Goal: Navigation & Orientation: Find specific page/section

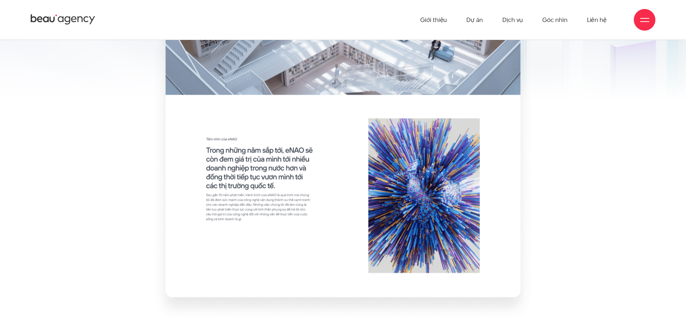
scroll to position [2233, 0]
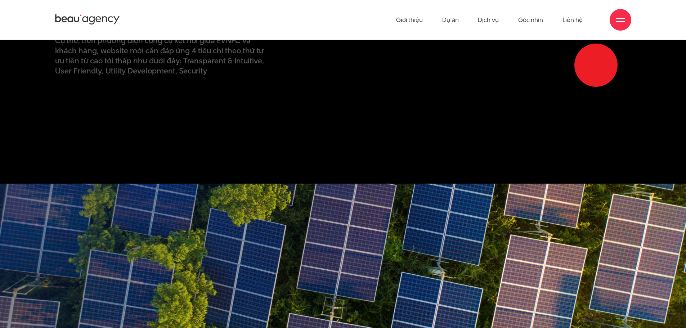
scroll to position [648, 0]
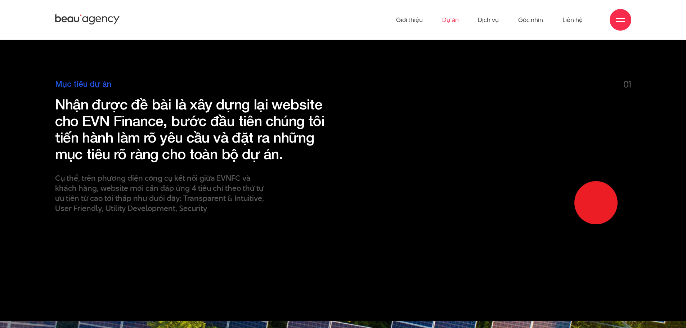
click at [453, 20] on link "Dự án" at bounding box center [450, 20] width 17 height 40
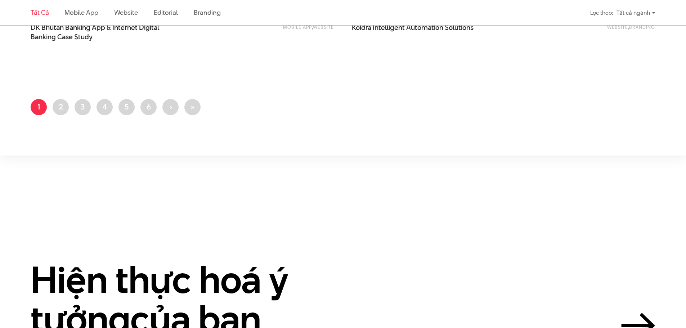
scroll to position [1837, 0]
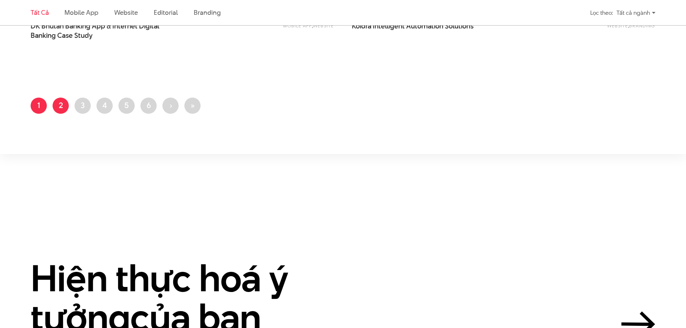
click at [61, 105] on link "Trang 2" at bounding box center [61, 106] width 16 height 16
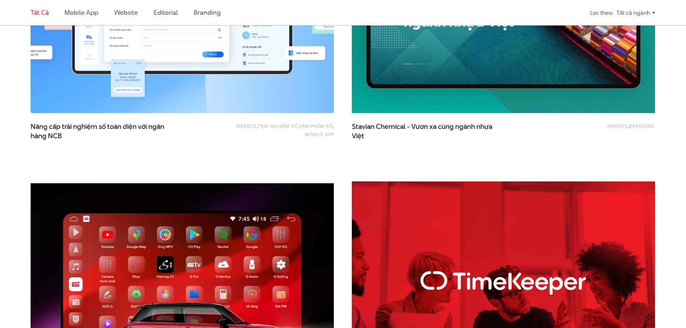
scroll to position [1369, 0]
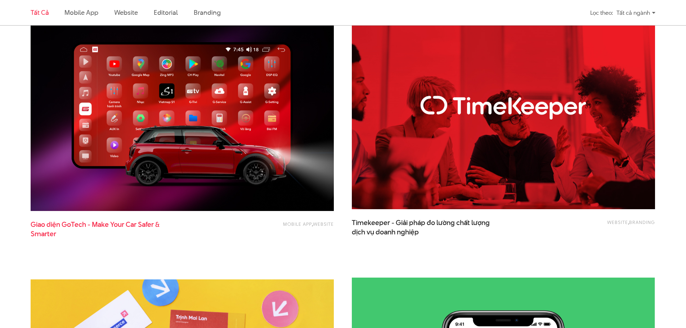
click at [106, 228] on span "Giao diện GoTech - Make Your Car Safer & Smarter" at bounding box center [103, 229] width 144 height 18
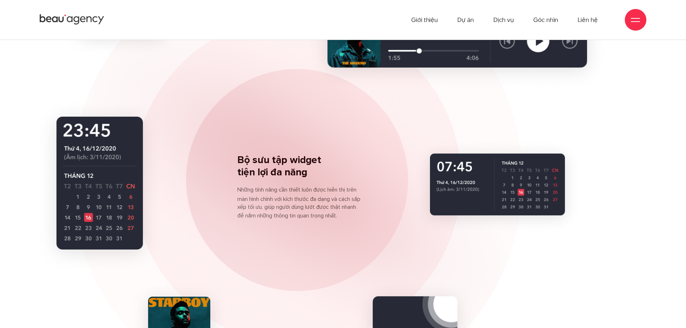
scroll to position [4981, 0]
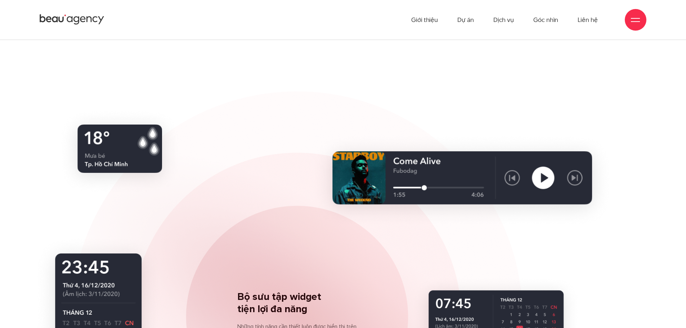
click at [85, 17] on icon at bounding box center [72, 19] width 65 height 13
